Goal: Information Seeking & Learning: Find specific fact

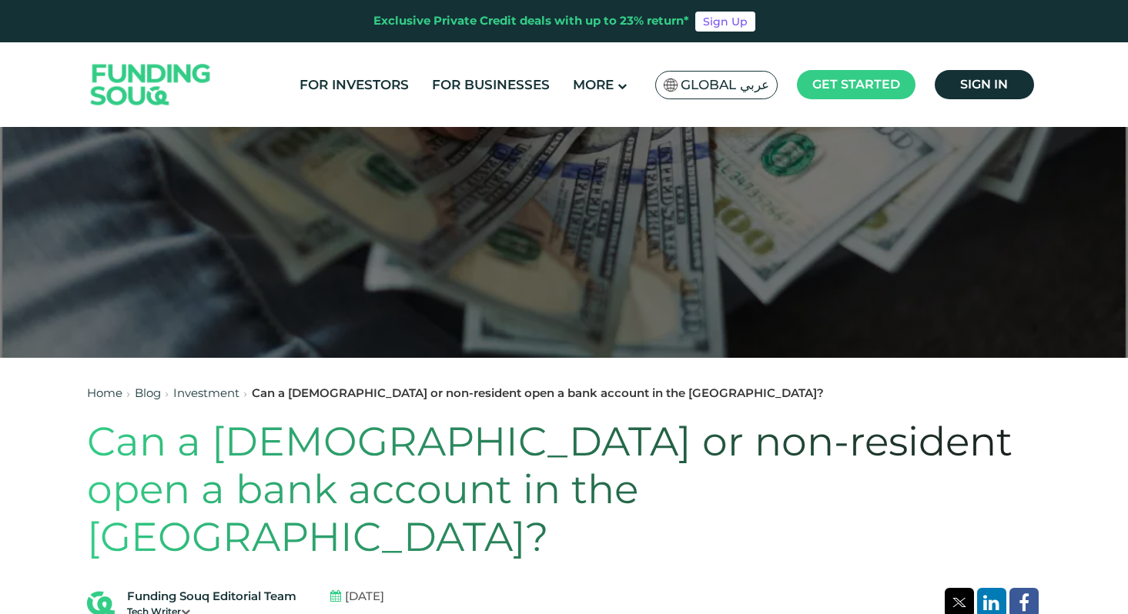
scroll to position [603, 0]
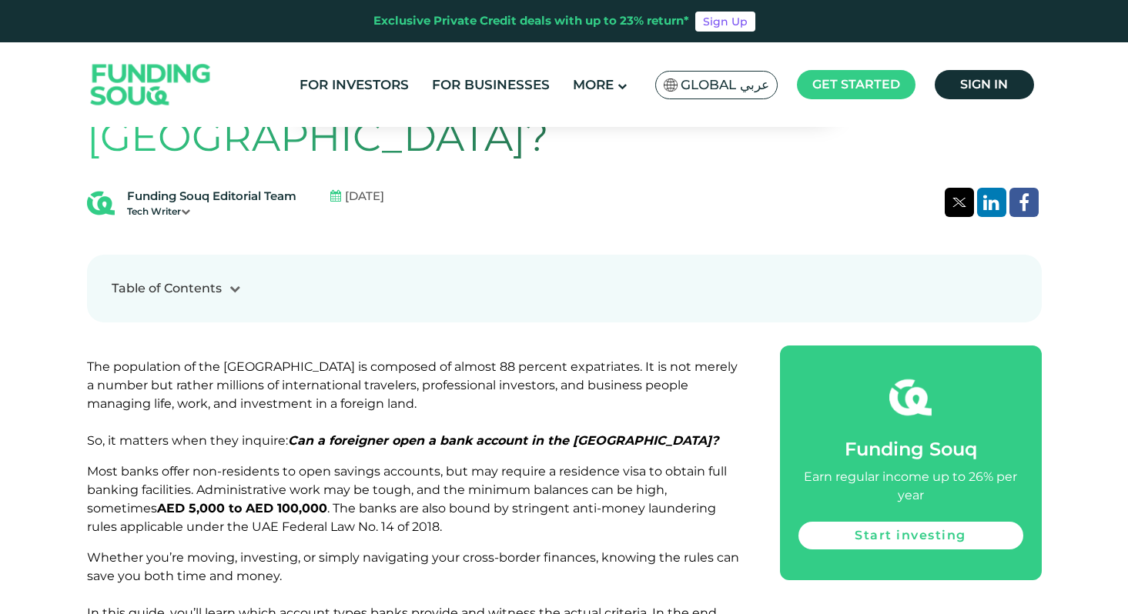
click at [330, 464] on span "Most banks offer non-residents to open savings accounts, but may require a resi…" at bounding box center [407, 499] width 640 height 70
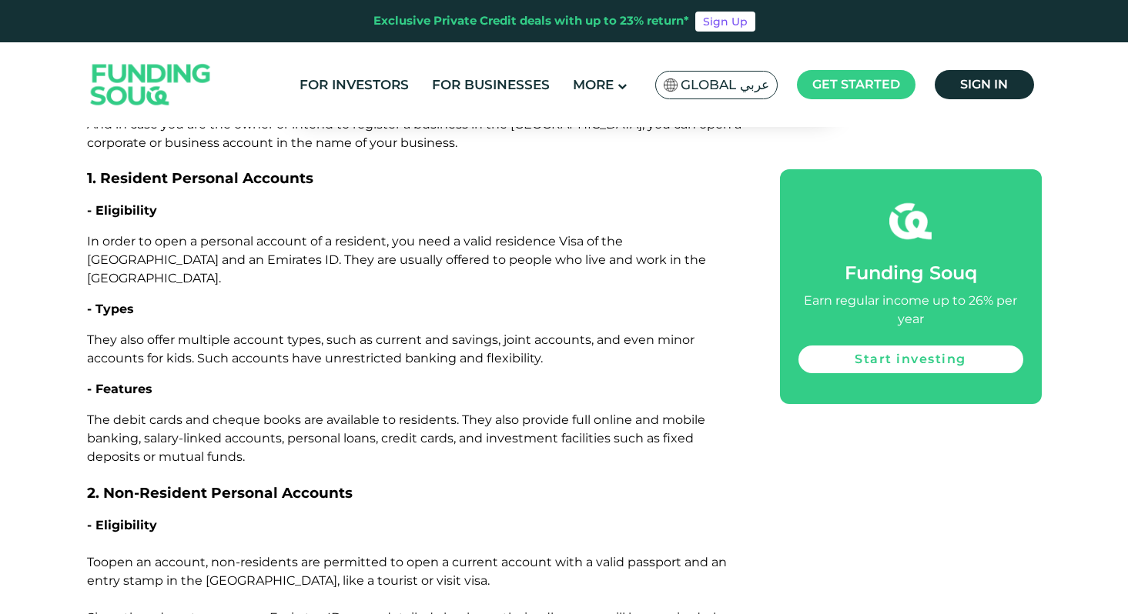
scroll to position [1932, 0]
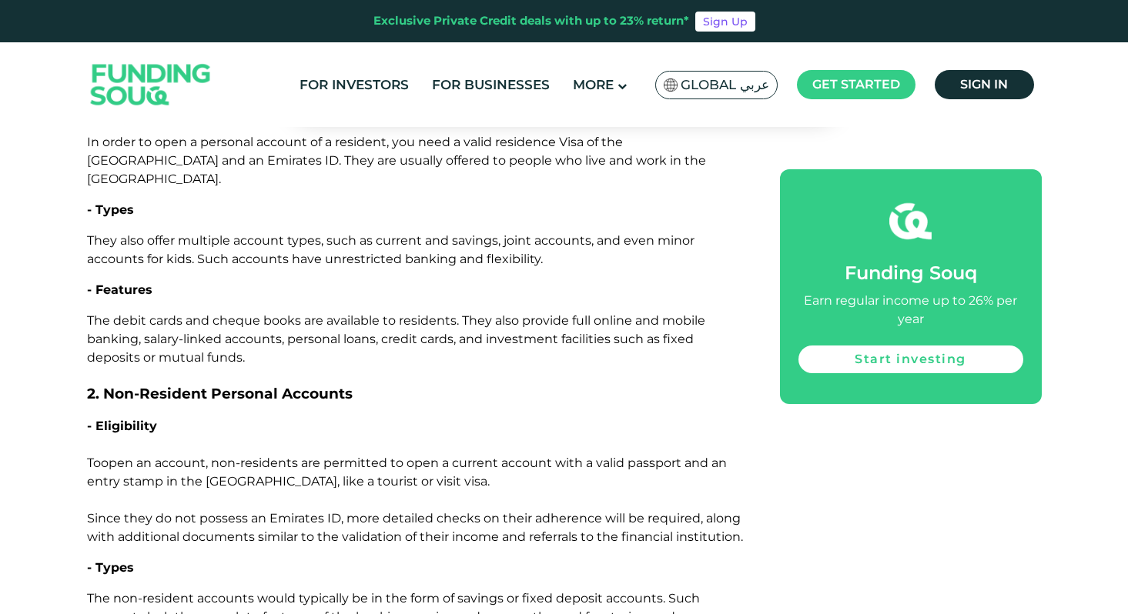
click at [362, 456] on span "open an account, non-residents are permitted to open a current account with a v…" at bounding box center [415, 500] width 656 height 89
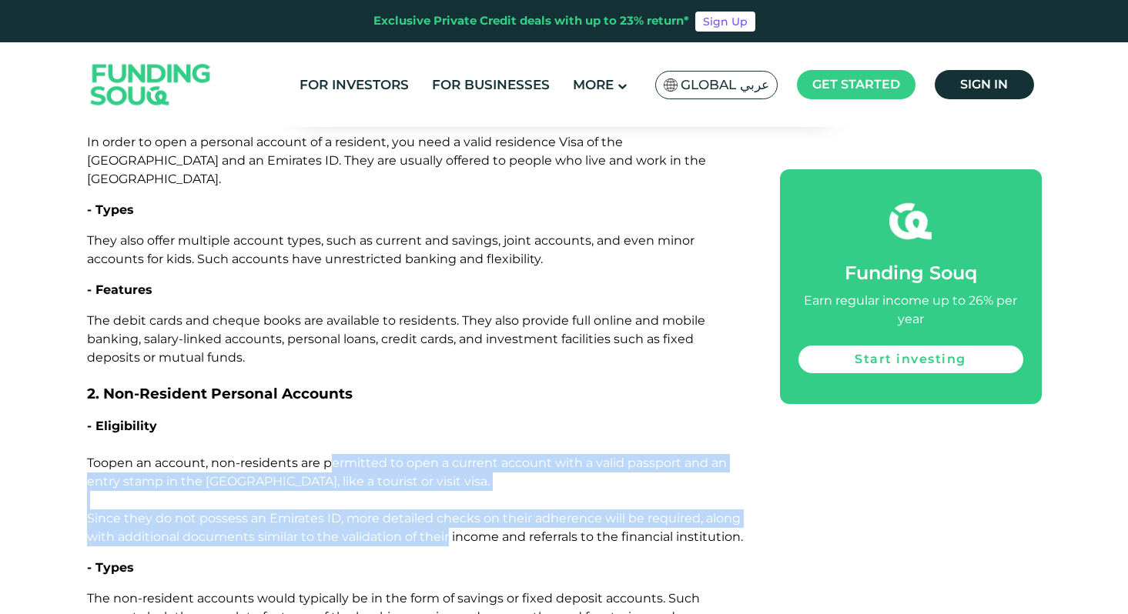
drag, startPoint x: 362, startPoint y: 366, endPoint x: 419, endPoint y: 447, distance: 98.9
click at [420, 456] on span "open an account, non-residents are permitted to open a current account with a v…" at bounding box center [415, 500] width 656 height 89
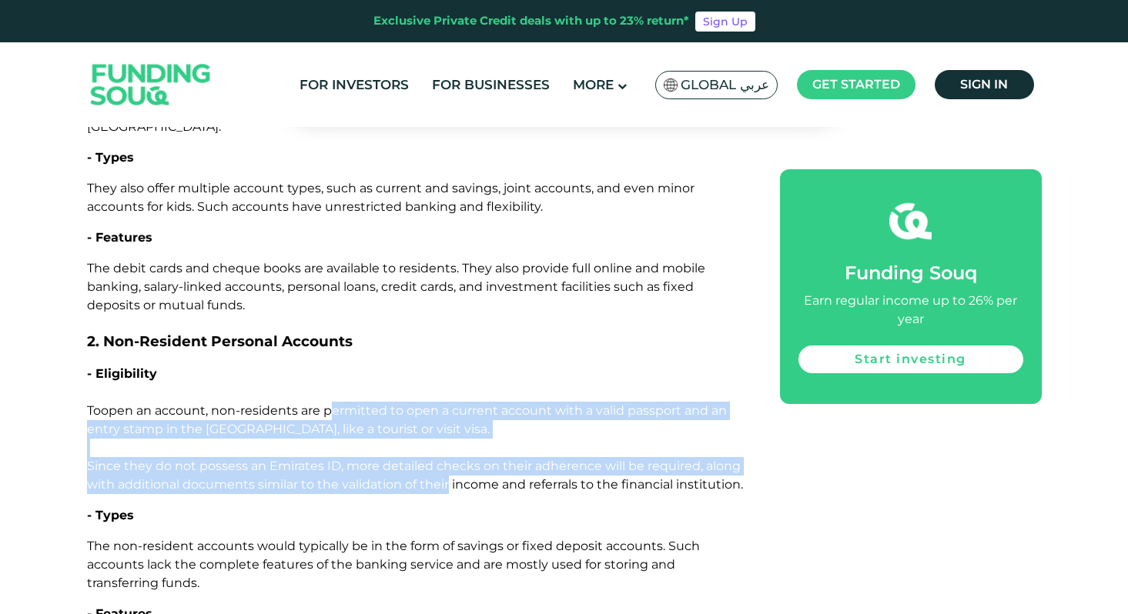
scroll to position [1991, 0]
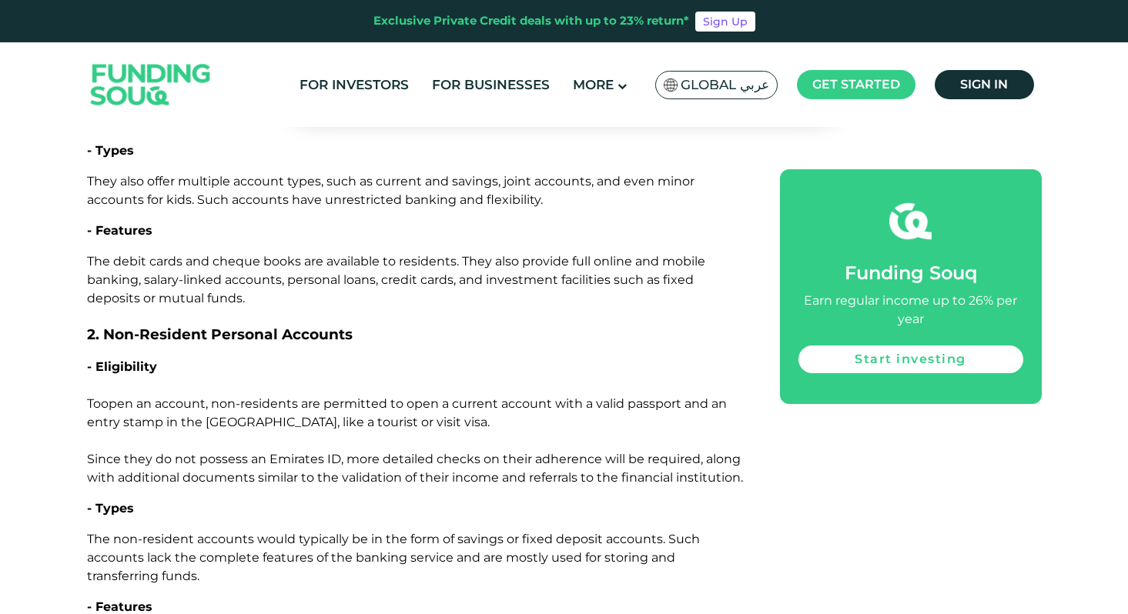
click at [419, 532] on span "The non-resident accounts would typically be in the form of savings or fixed de…" at bounding box center [393, 558] width 613 height 52
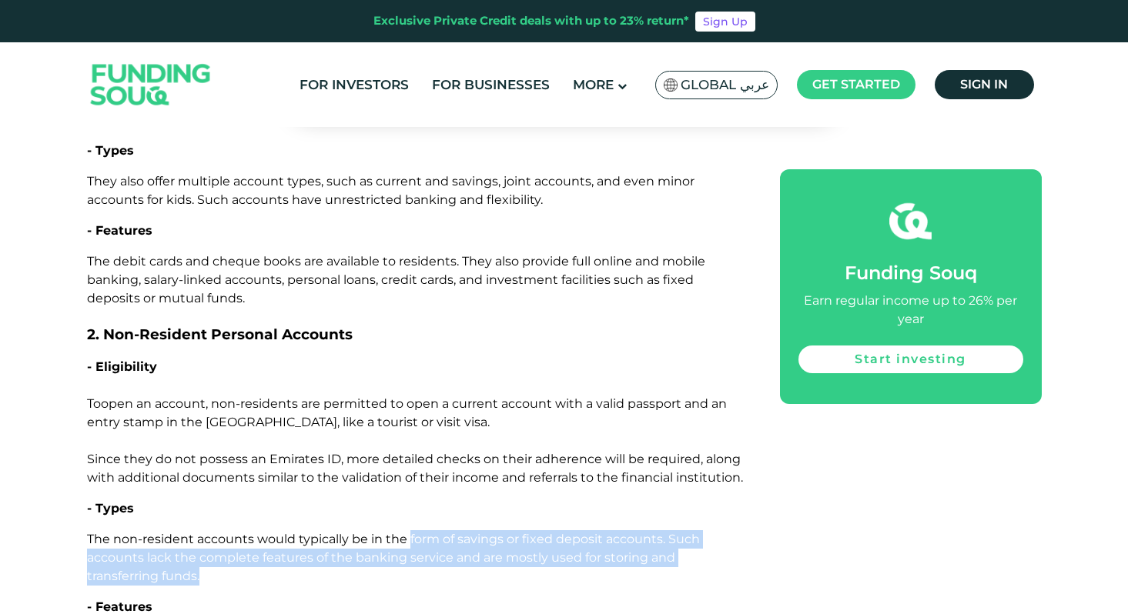
drag, startPoint x: 419, startPoint y: 447, endPoint x: 403, endPoint y: 478, distance: 34.8
click at [403, 530] on p "The non-resident accounts would typically be in the form of savings or fixed de…" at bounding box center [416, 557] width 658 height 55
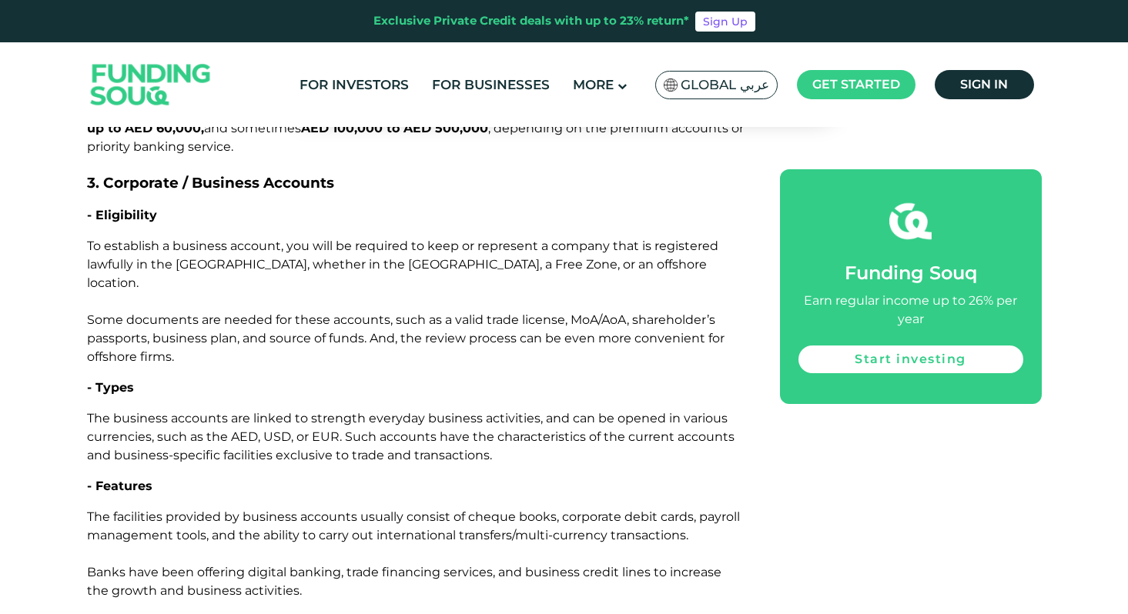
scroll to position [2896, 0]
